Goal: Download file/media

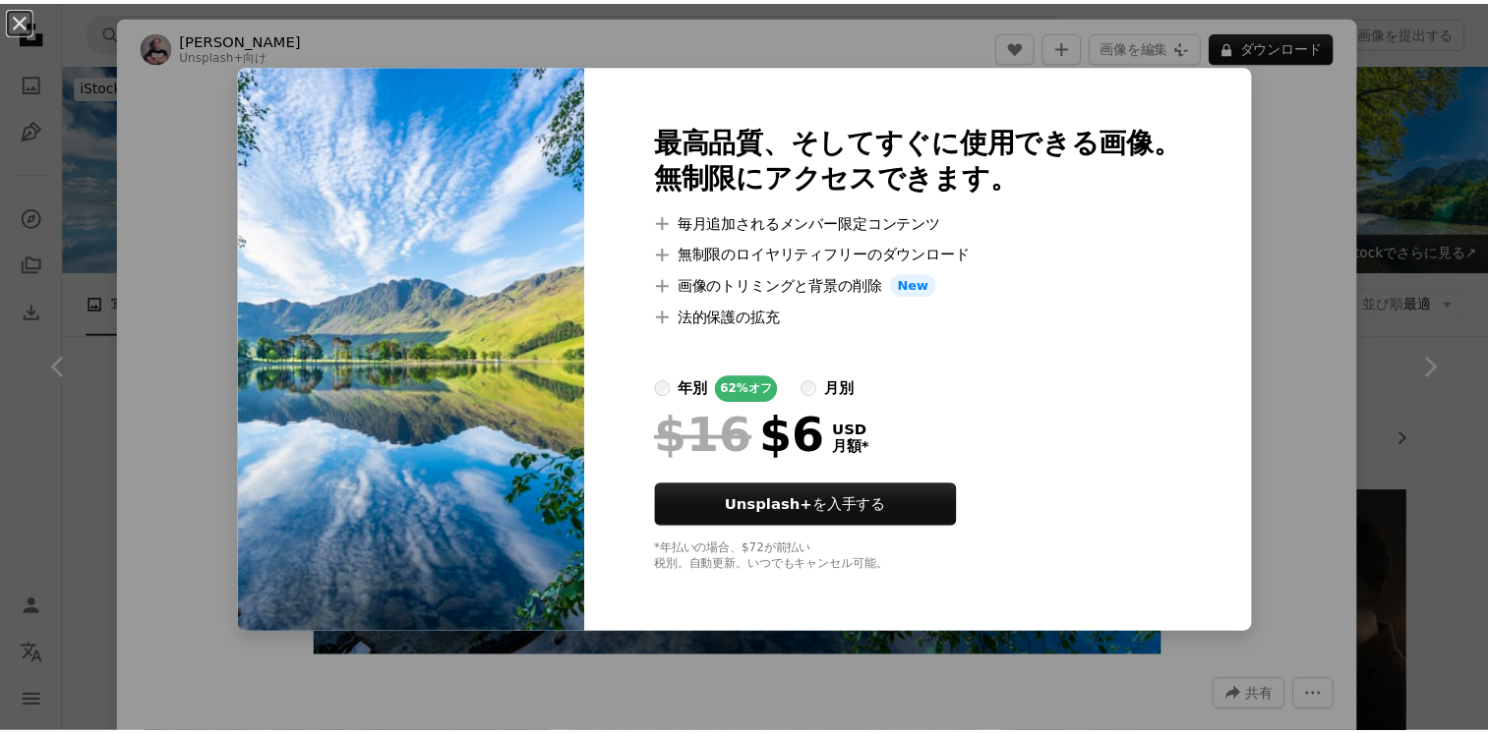
scroll to position [3090, 0]
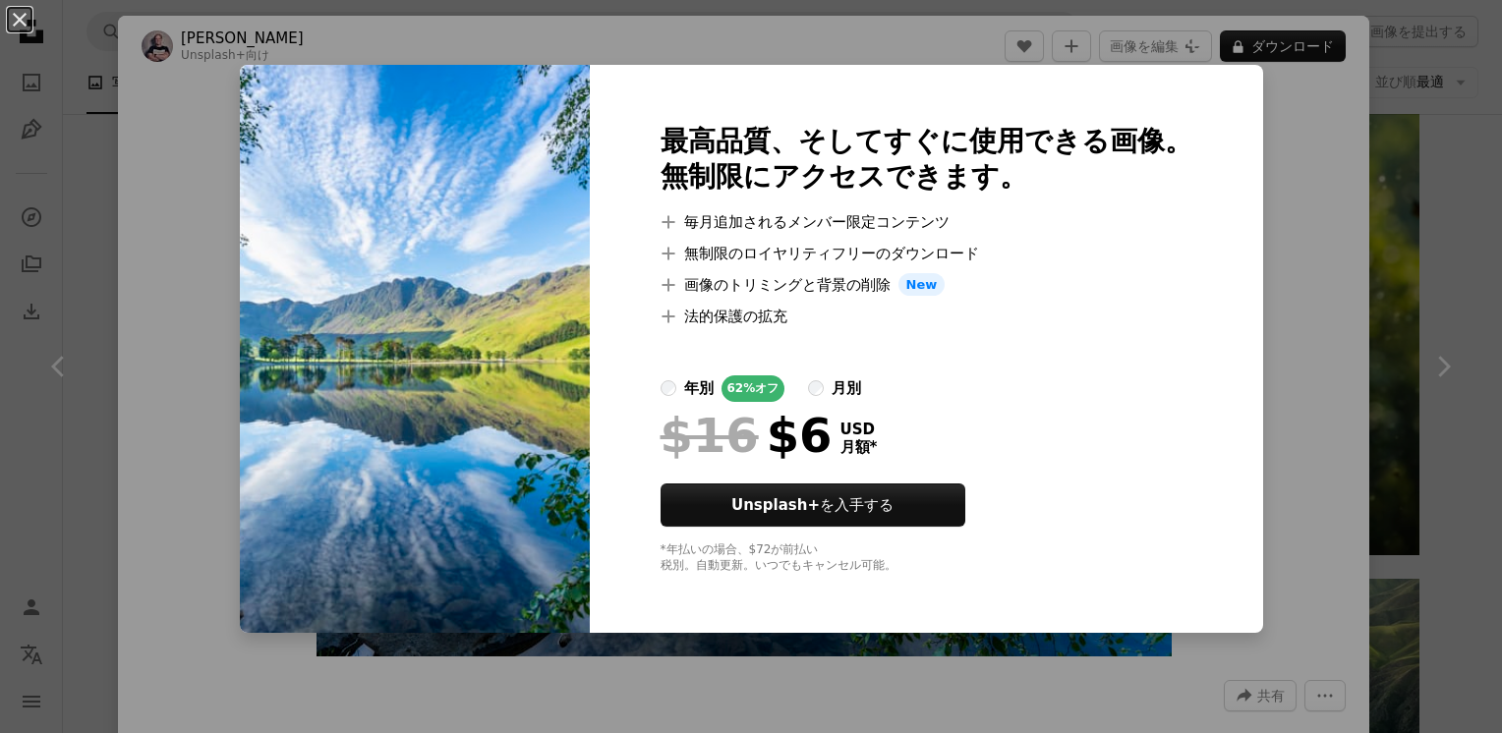
click at [1316, 257] on div "An X shape 最高品質、そしてすぐに使用できる画像。 無制限にアクセスできます。 A plus sign 毎月追加されるメンバー限定コンテンツ A p…" at bounding box center [751, 366] width 1502 height 733
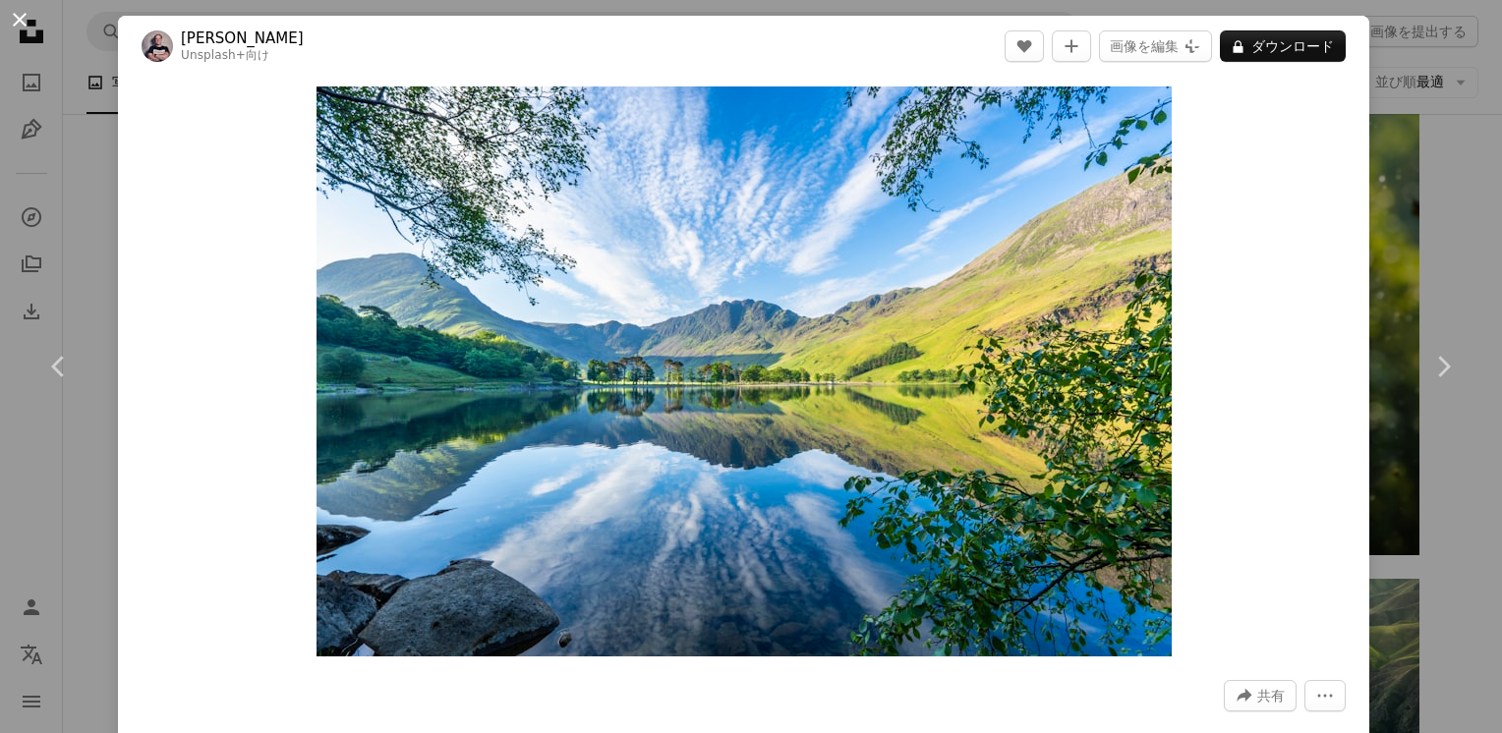
click at [31, 19] on button "An X shape" at bounding box center [20, 20] width 24 height 24
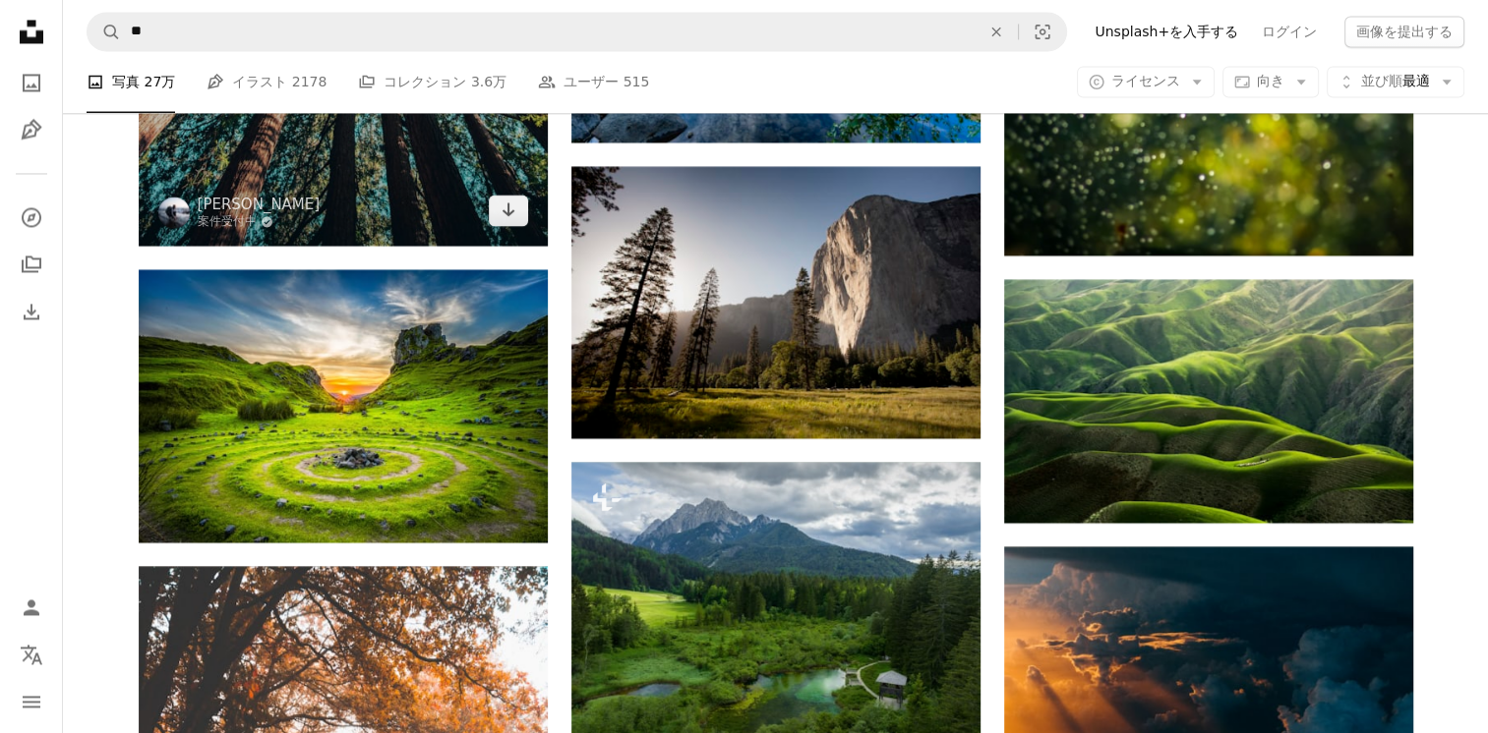
scroll to position [3250, 0]
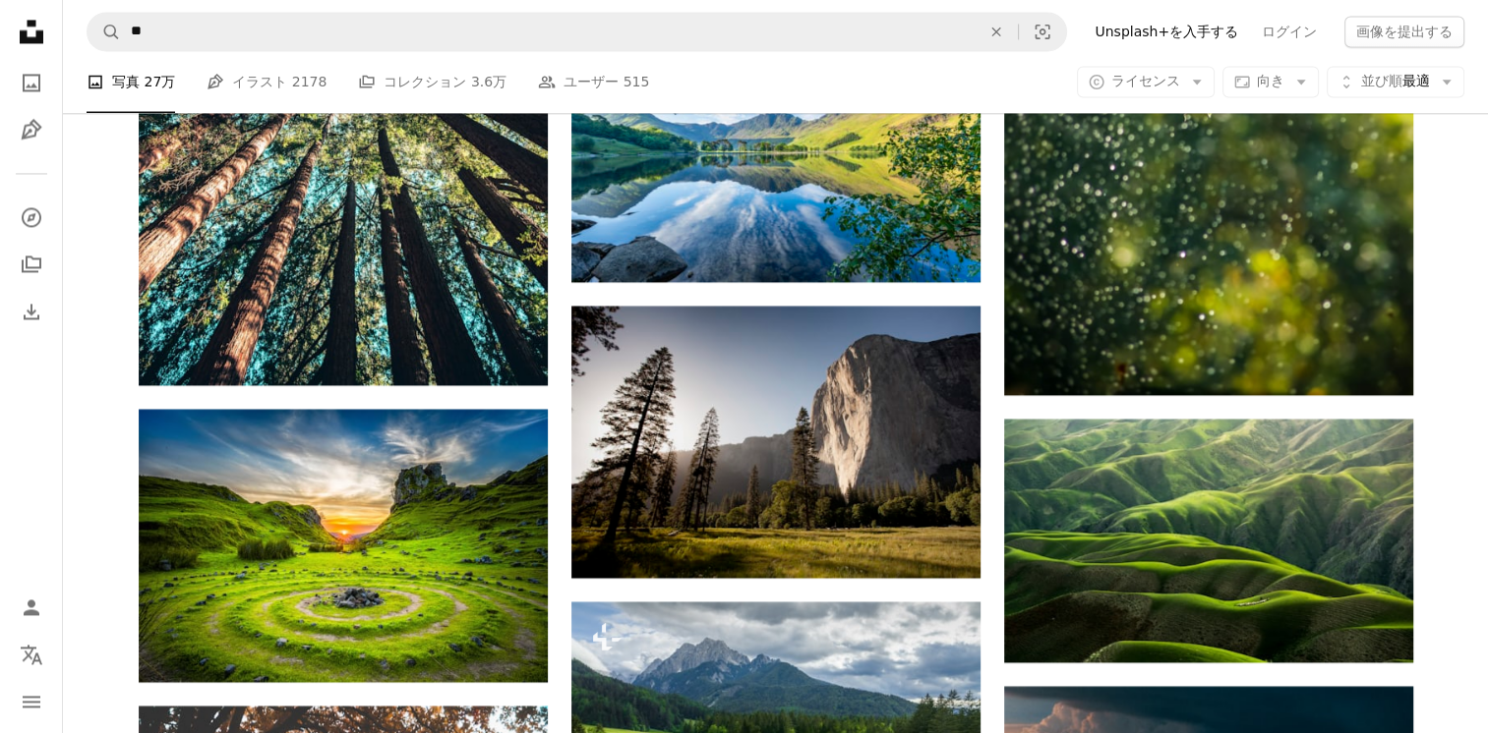
click at [19, 29] on icon "Unsplash logo Unsplash ホーム" at bounding box center [31, 31] width 39 height 39
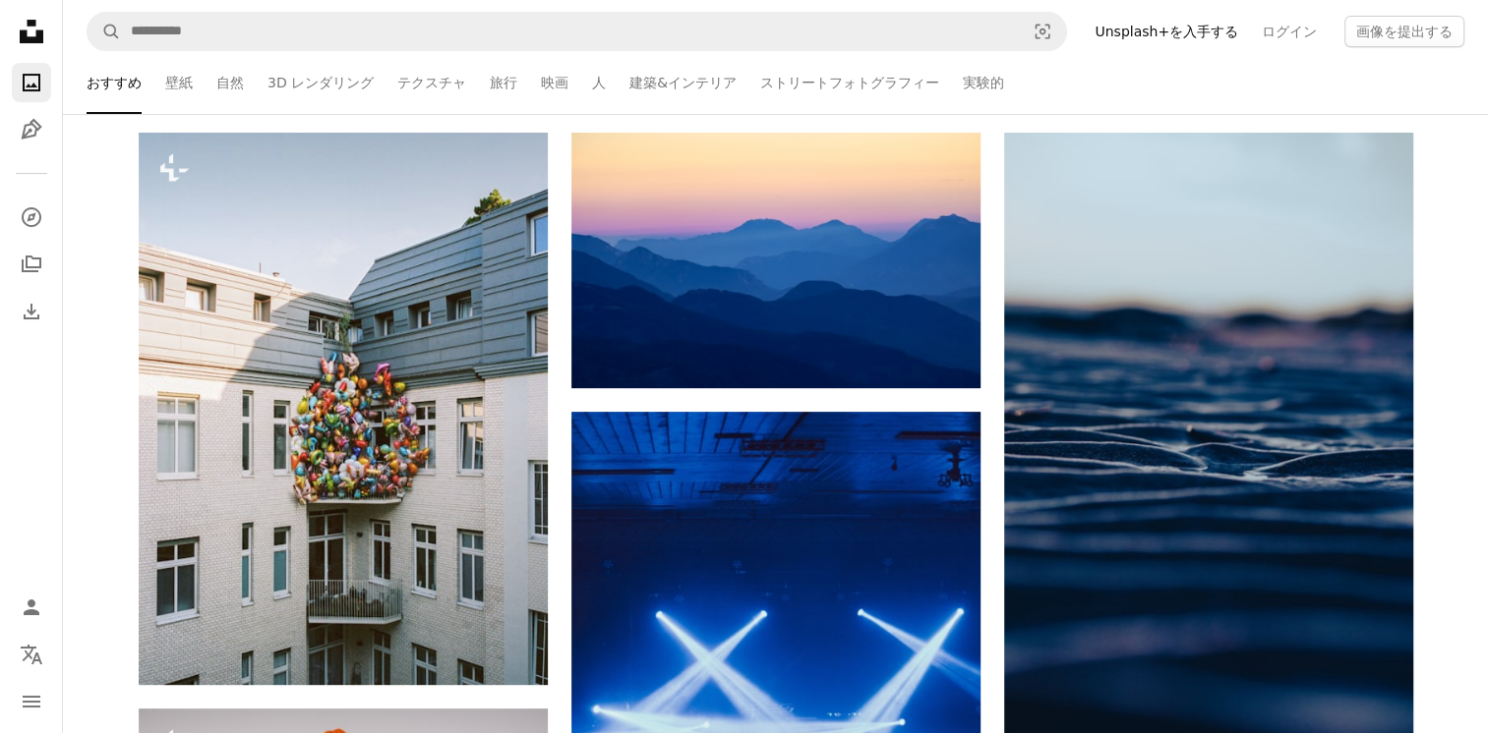
scroll to position [393, 0]
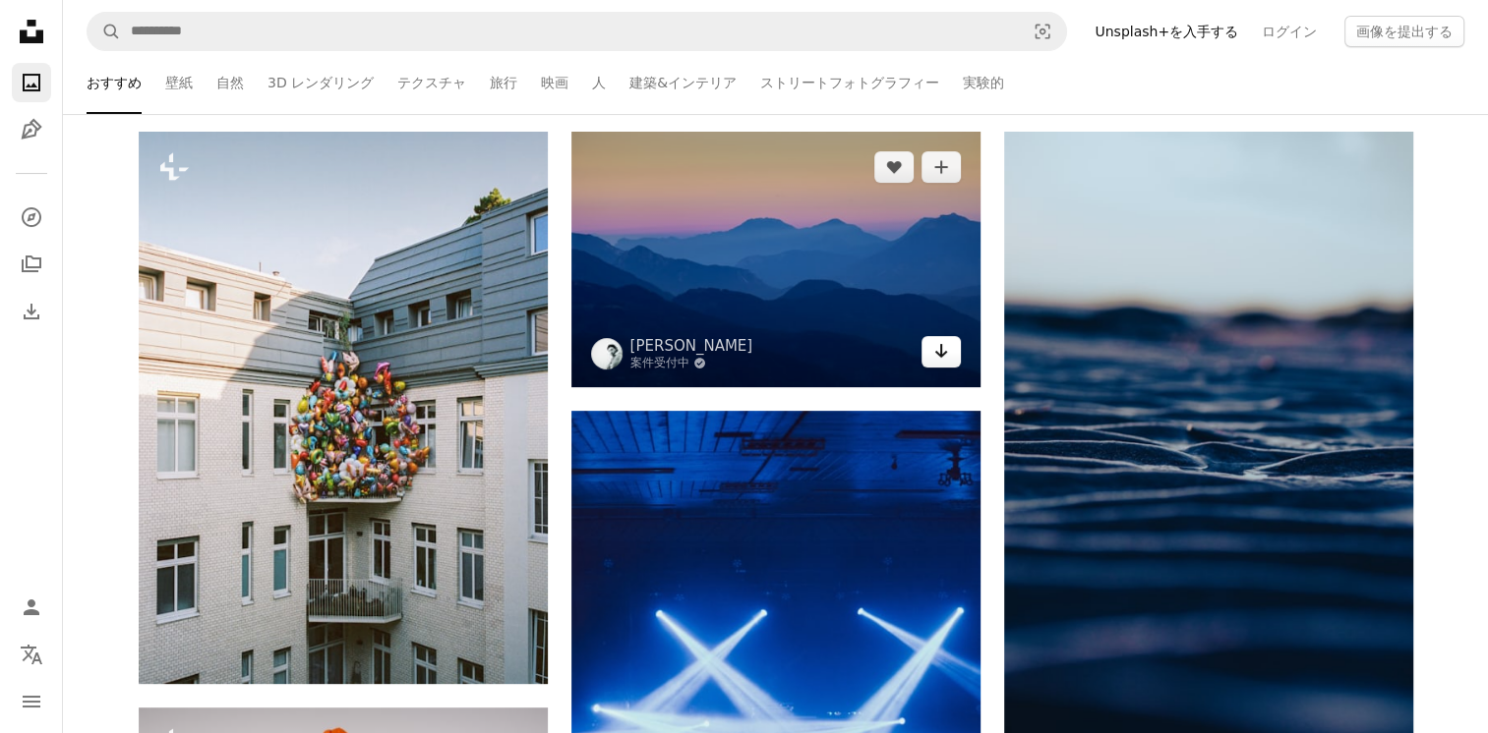
click at [949, 348] on link "Arrow pointing down" at bounding box center [940, 351] width 39 height 31
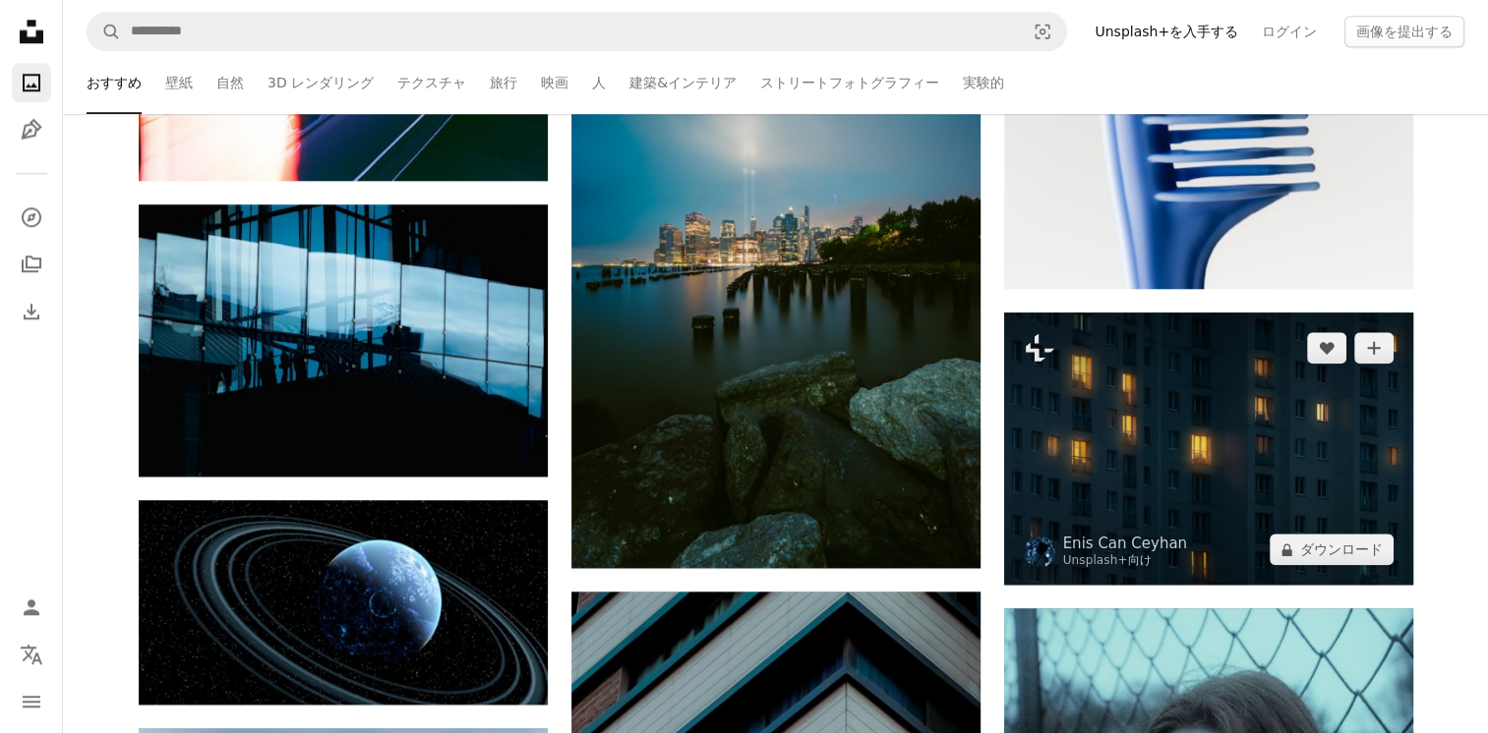
scroll to position [2123, 0]
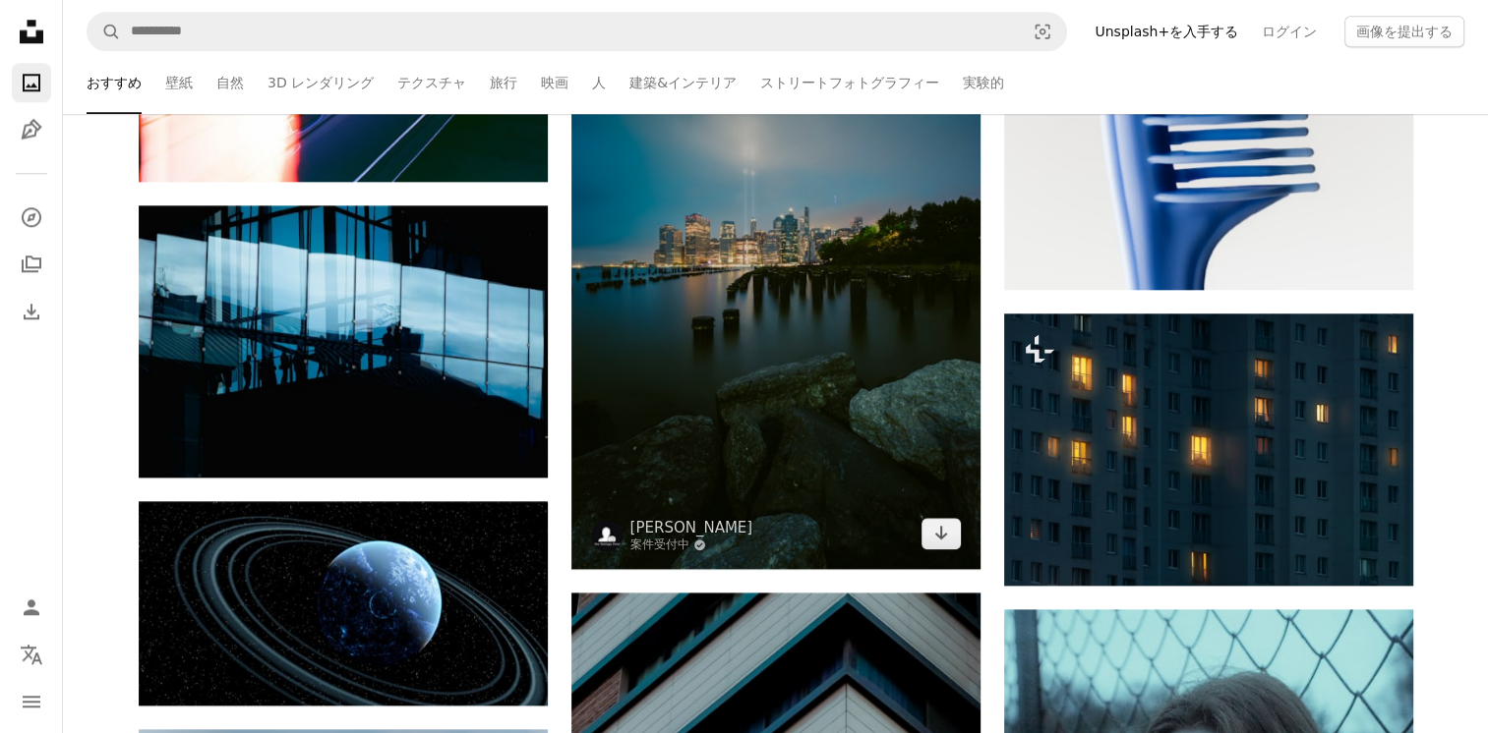
click at [950, 550] on img at bounding box center [775, 262] width 409 height 613
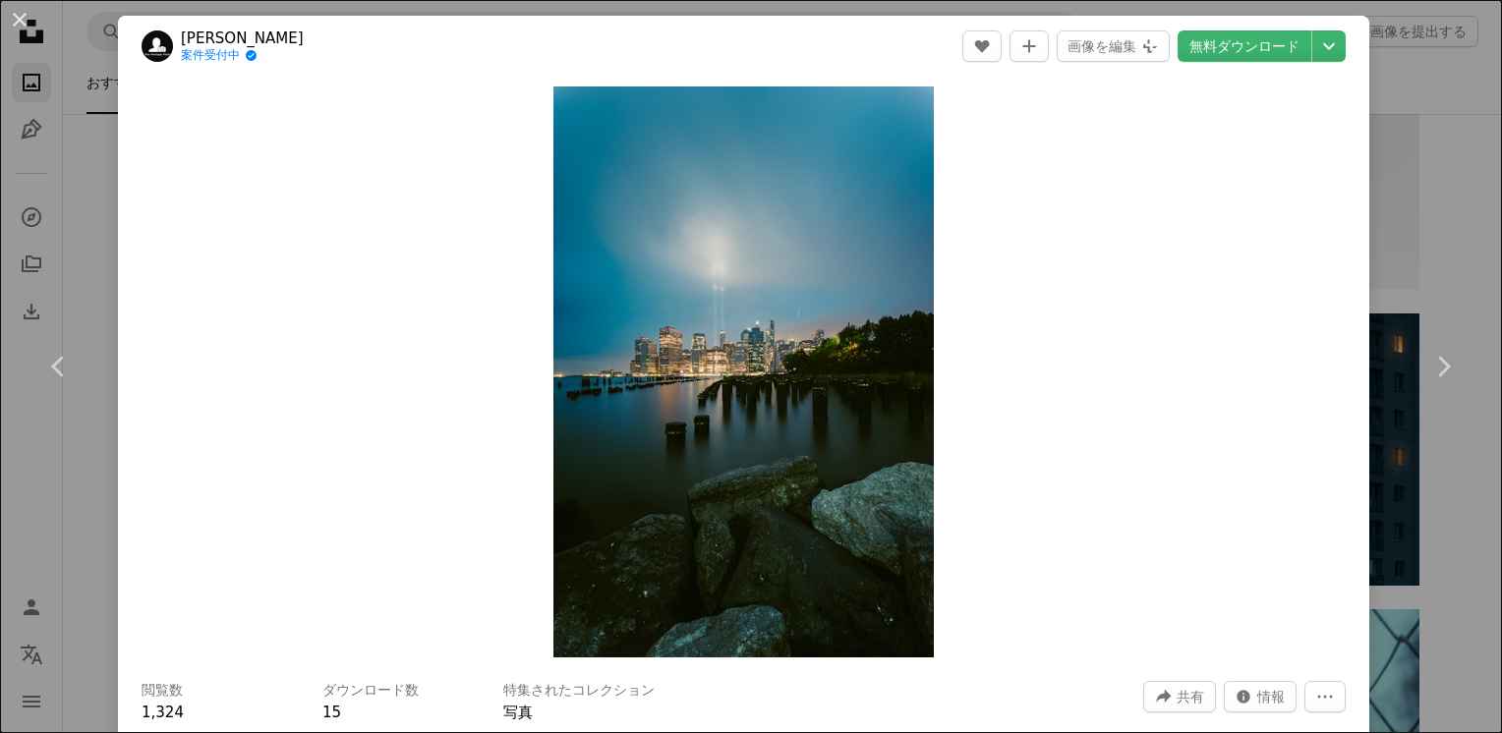
click at [1340, 341] on div "Zoom in" at bounding box center [744, 372] width 1252 height 591
click at [458, 175] on div "Zoom in" at bounding box center [744, 372] width 1252 height 591
click at [74, 103] on div "An X shape Chevron left Chevron right [PERSON_NAME] 案件受付中 A checkmark inside of…" at bounding box center [751, 366] width 1502 height 733
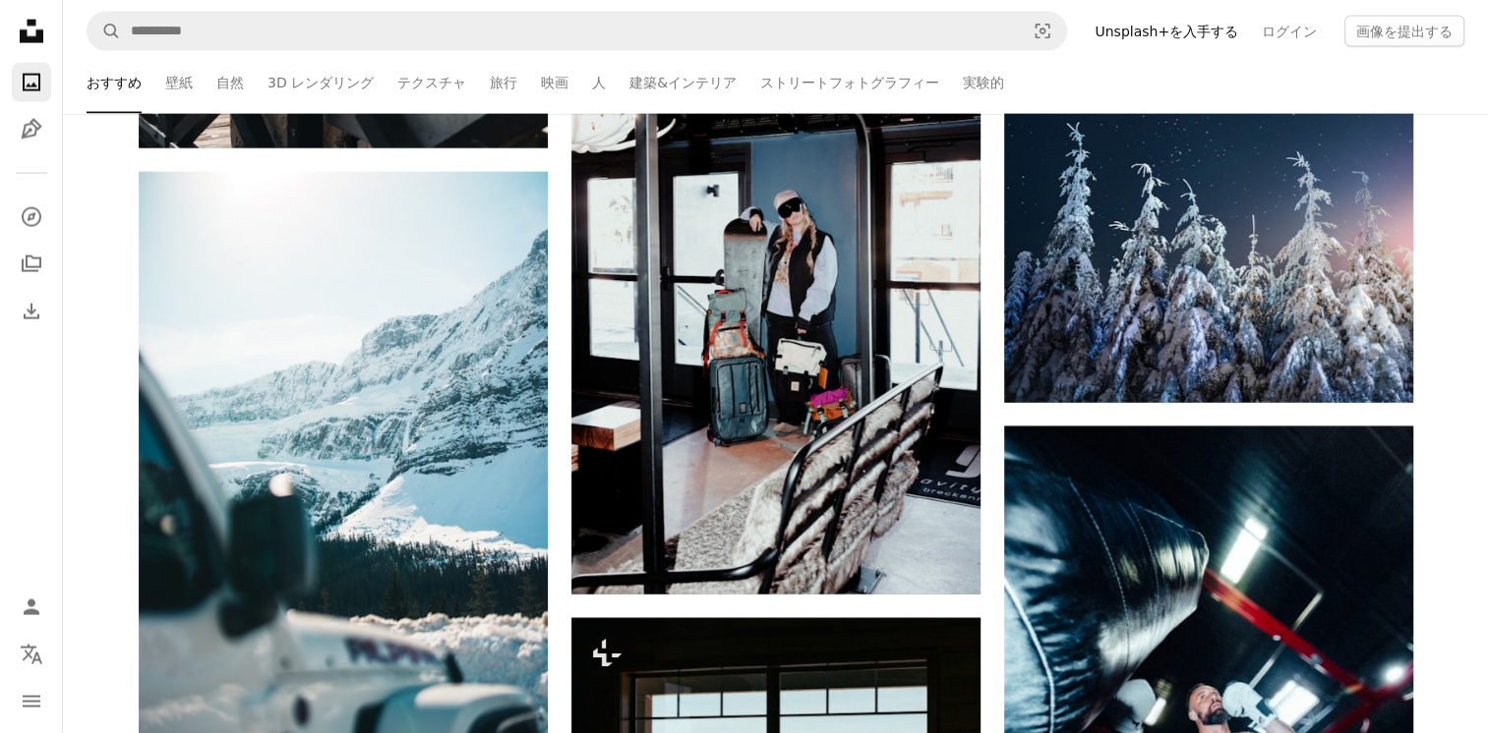
scroll to position [11845, 0]
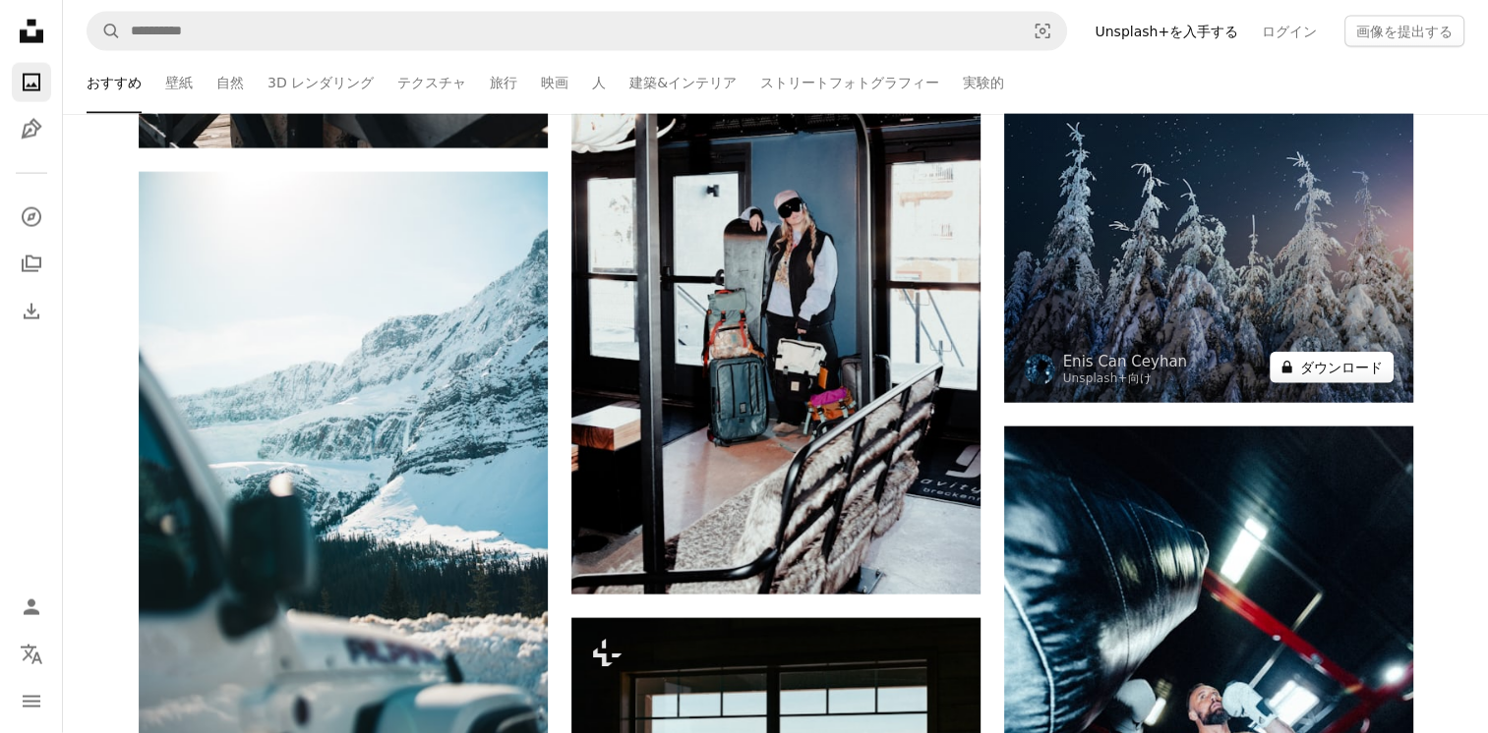
click at [1374, 372] on button "A lock ダウンロード" at bounding box center [1331, 367] width 124 height 31
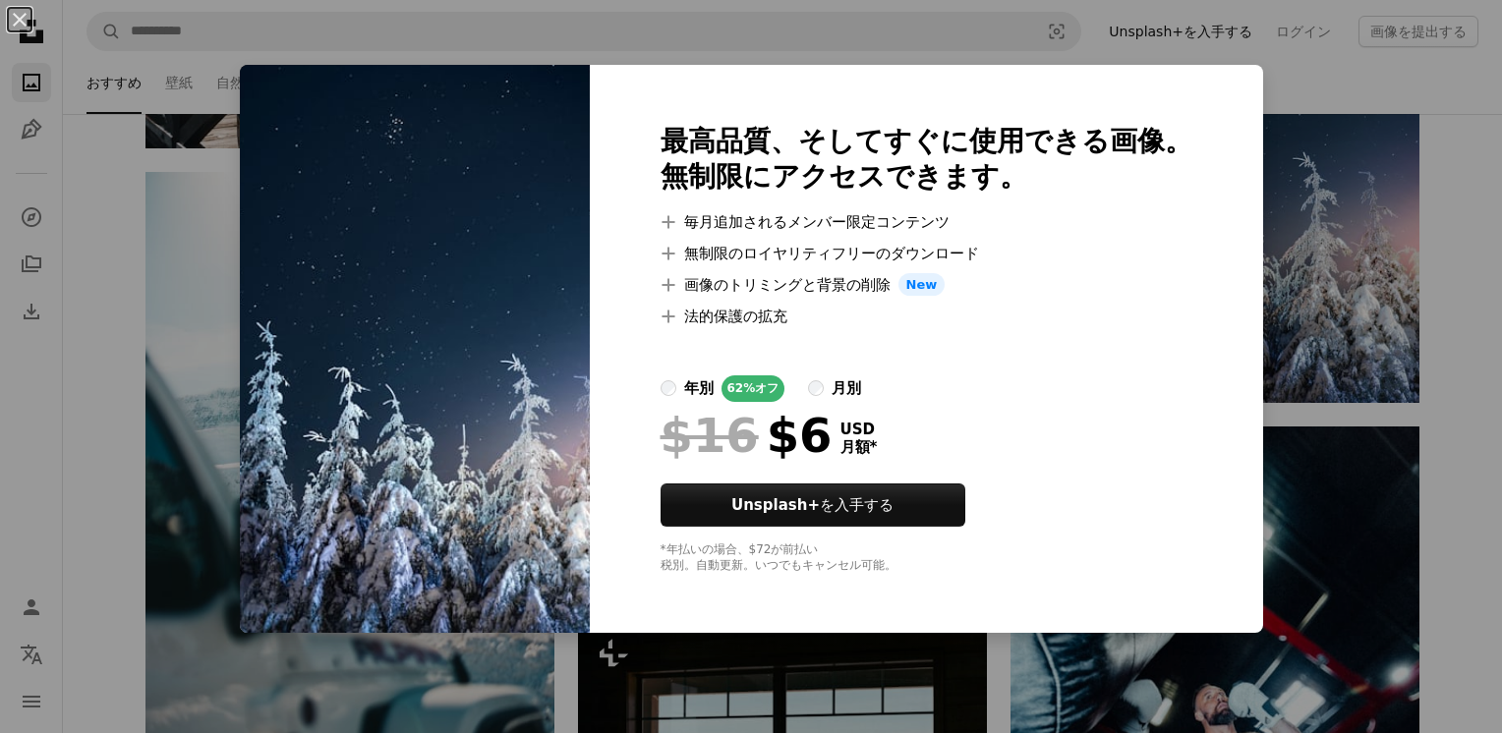
click at [1314, 305] on div "An X shape 最高品質、そしてすぐに使用できる画像。 無制限にアクセスできます。 A plus sign 毎月追加されるメンバー限定コンテンツ A p…" at bounding box center [751, 366] width 1502 height 733
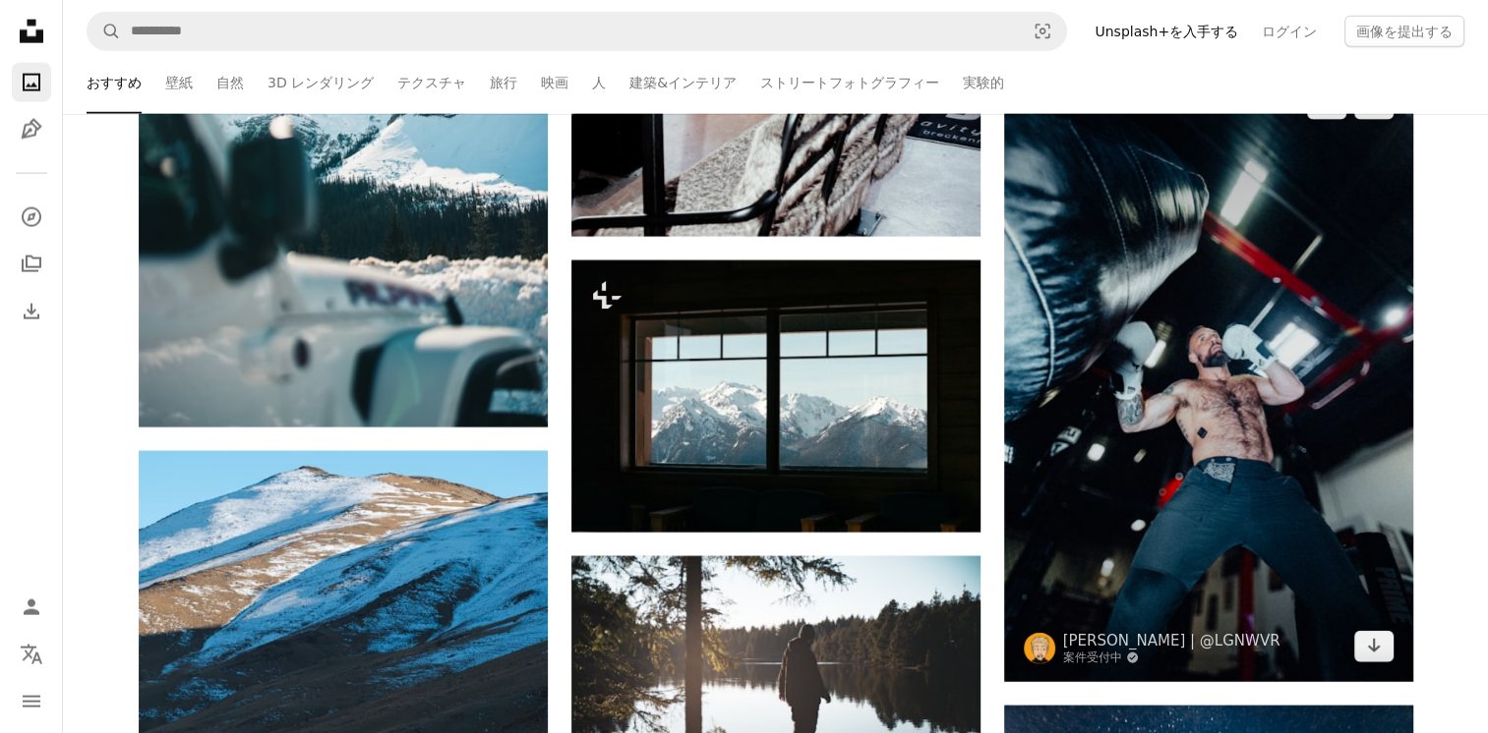
click at [1314, 316] on img at bounding box center [1208, 375] width 409 height 613
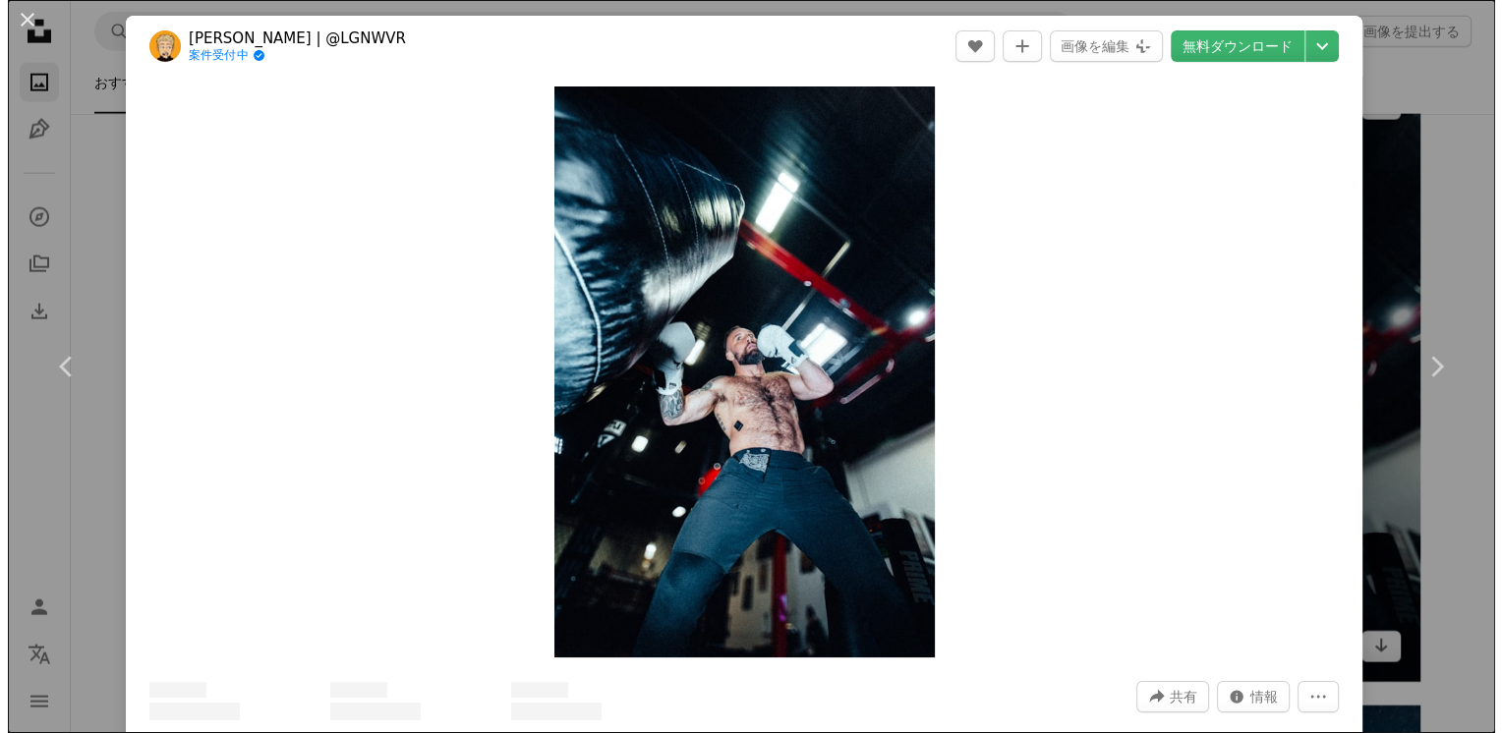
scroll to position [12274, 0]
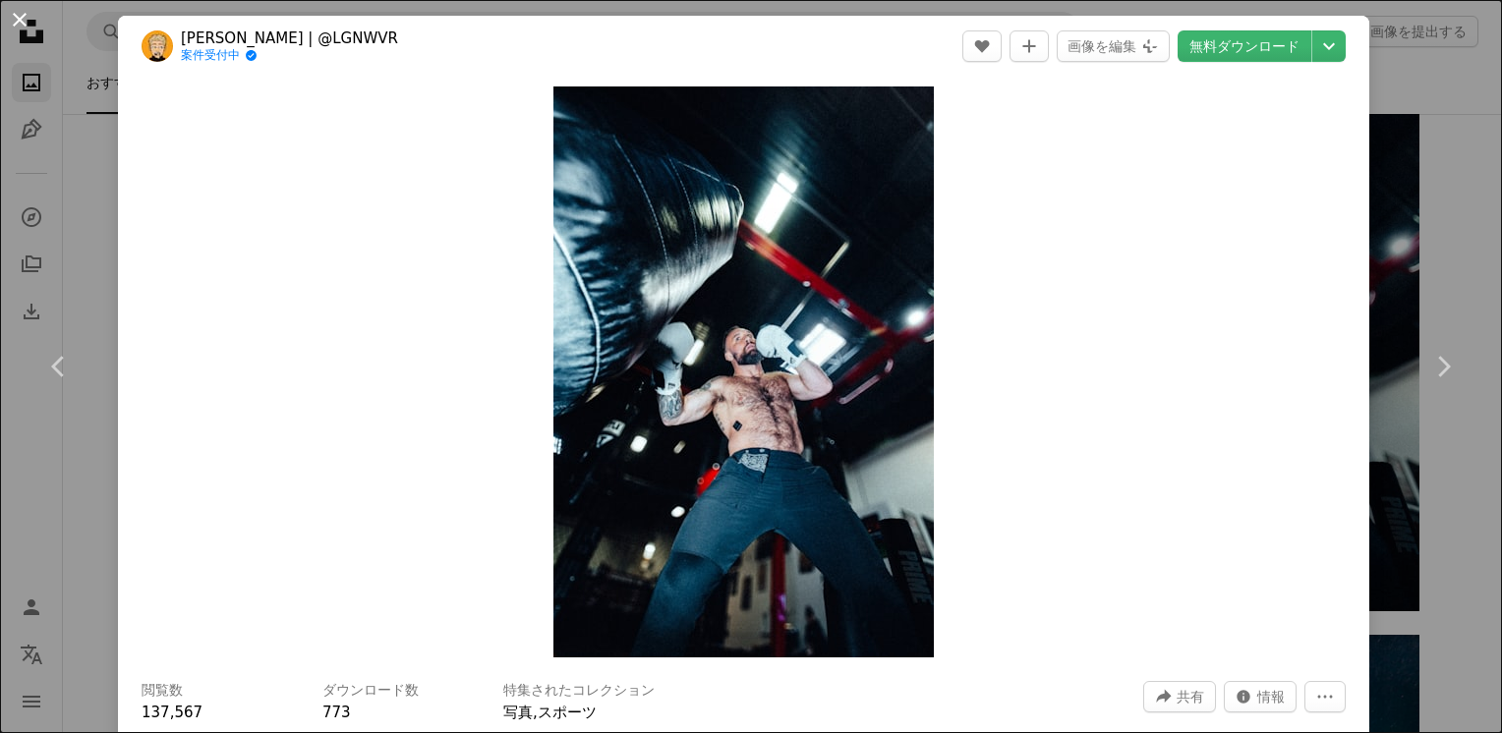
click at [21, 26] on button "An X shape" at bounding box center [20, 20] width 24 height 24
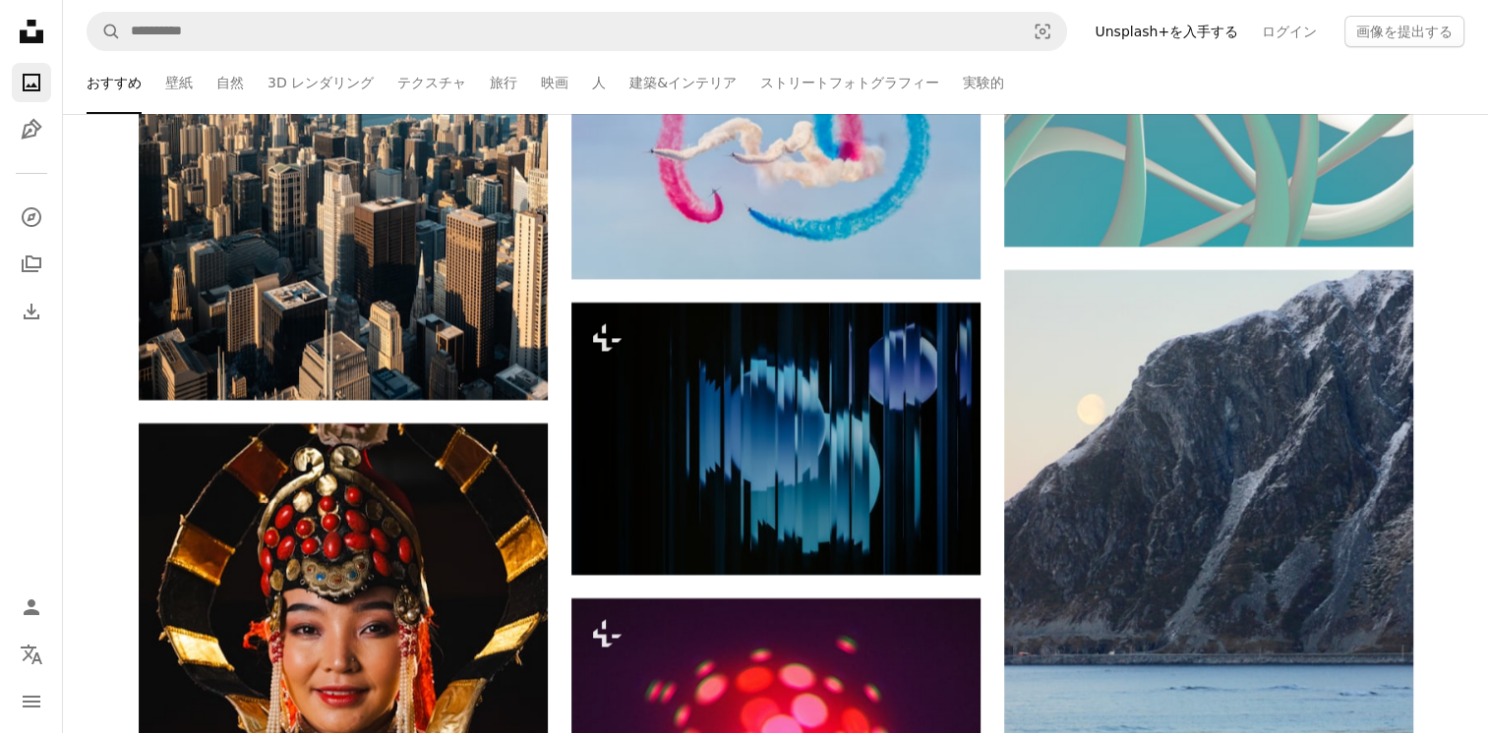
scroll to position [14735, 0]
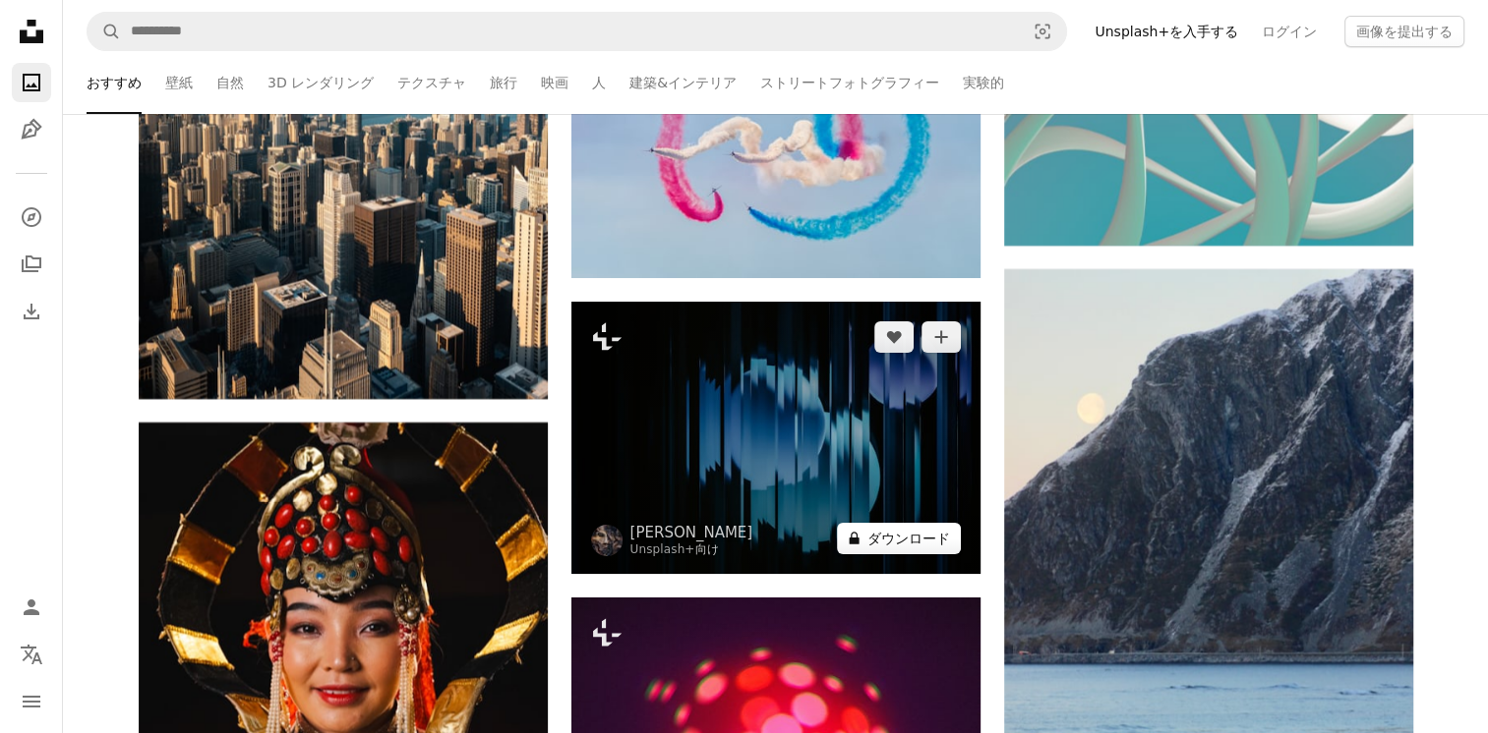
click at [897, 545] on button "A lock ダウンロード" at bounding box center [899, 538] width 124 height 31
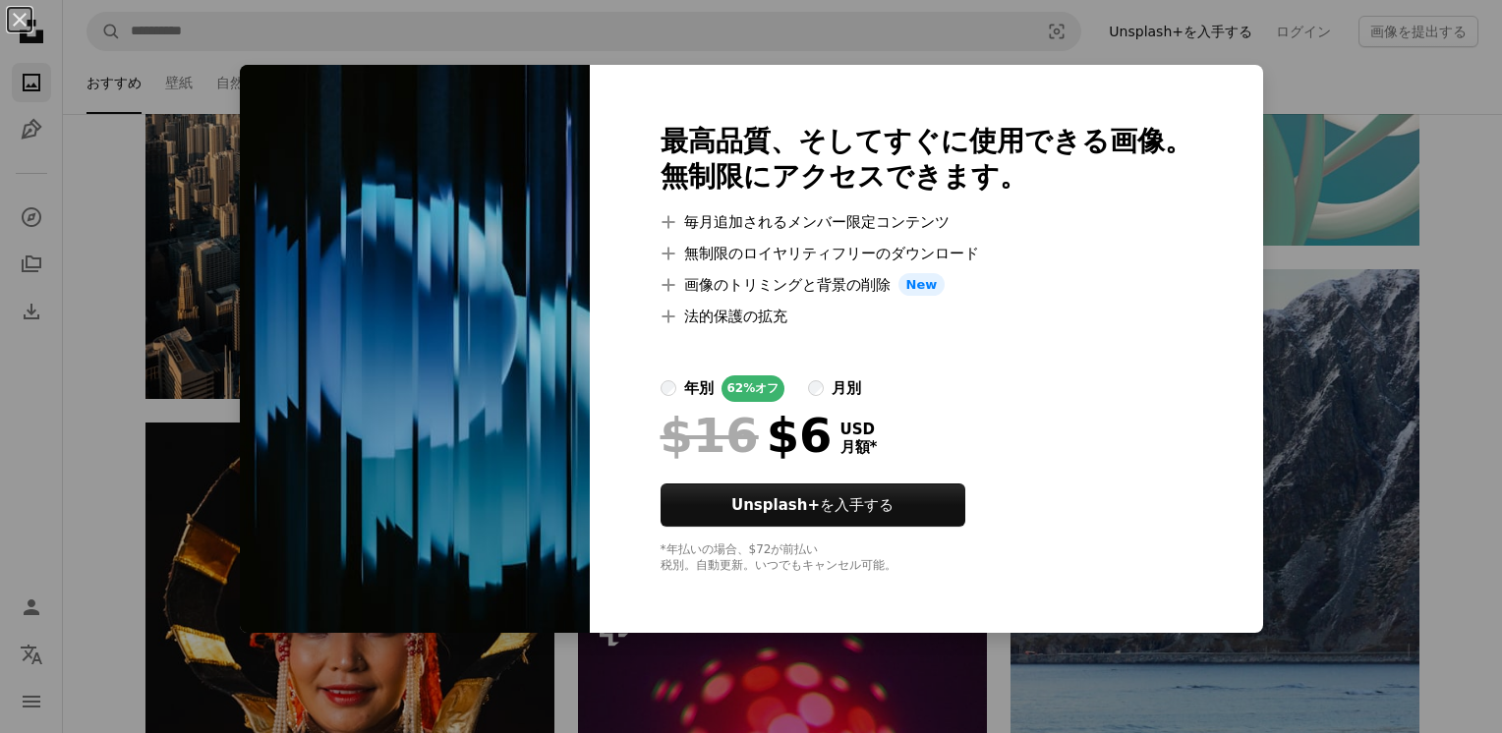
click at [1294, 437] on div "An X shape 最高品質、そしてすぐに使用できる画像。 無制限にアクセスできます。 A plus sign 毎月追加されるメンバー限定コンテンツ A p…" at bounding box center [751, 366] width 1502 height 733
